Goal: Navigation & Orientation: Find specific page/section

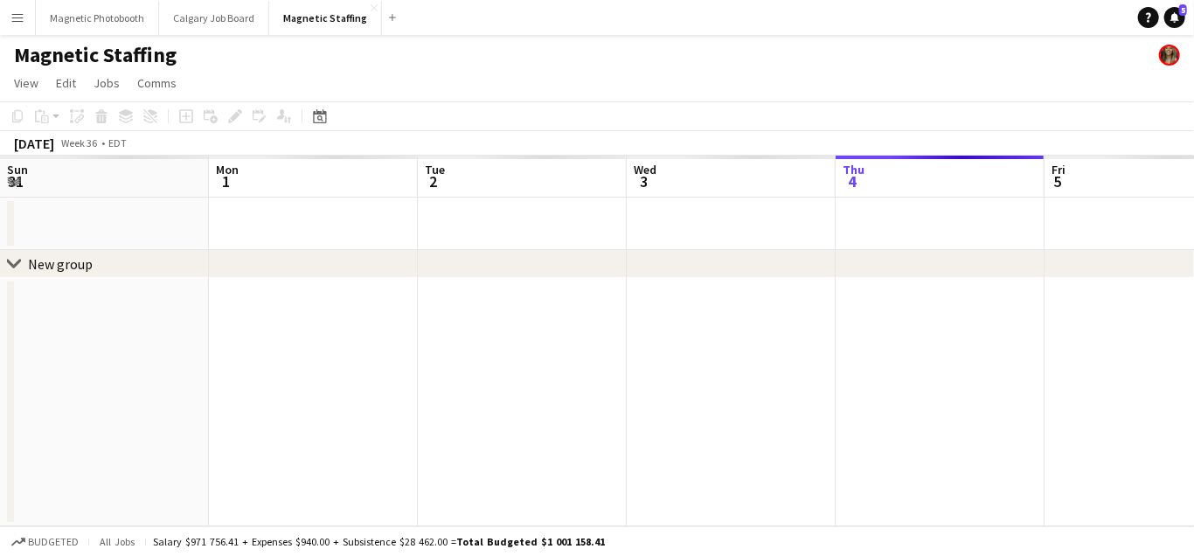
scroll to position [0, 695]
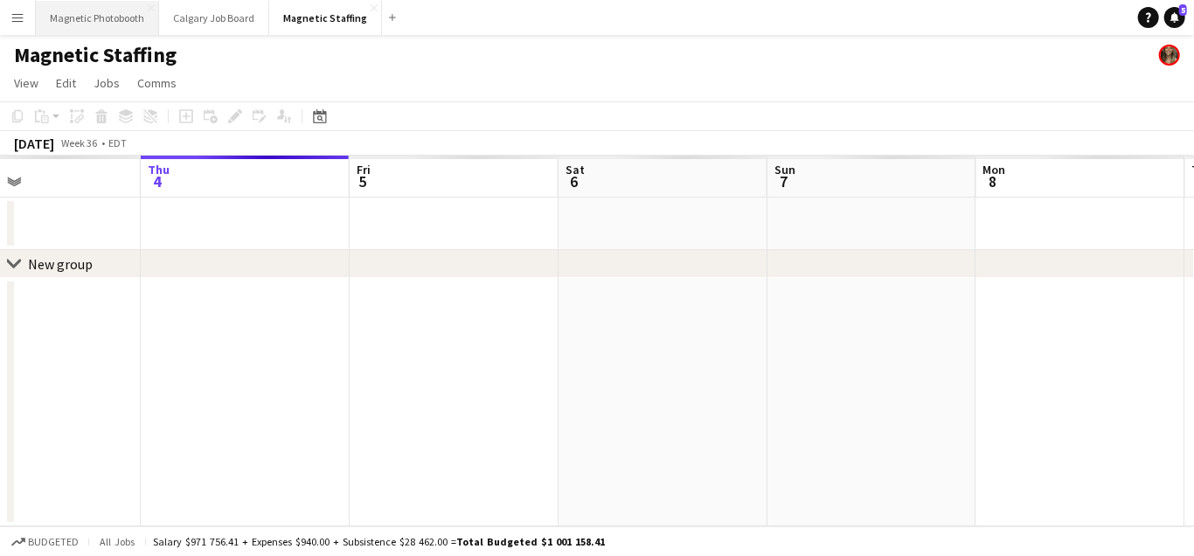
click at [118, 16] on button "Magnetic Photobooth Close" at bounding box center [97, 18] width 123 height 34
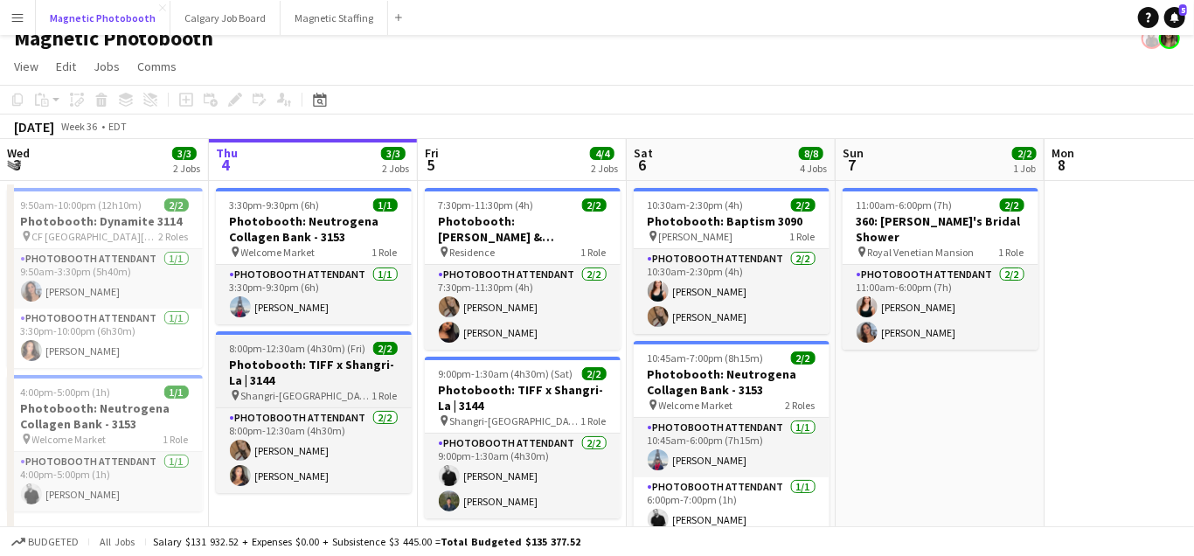
scroll to position [15, 0]
